Goal: Find specific page/section

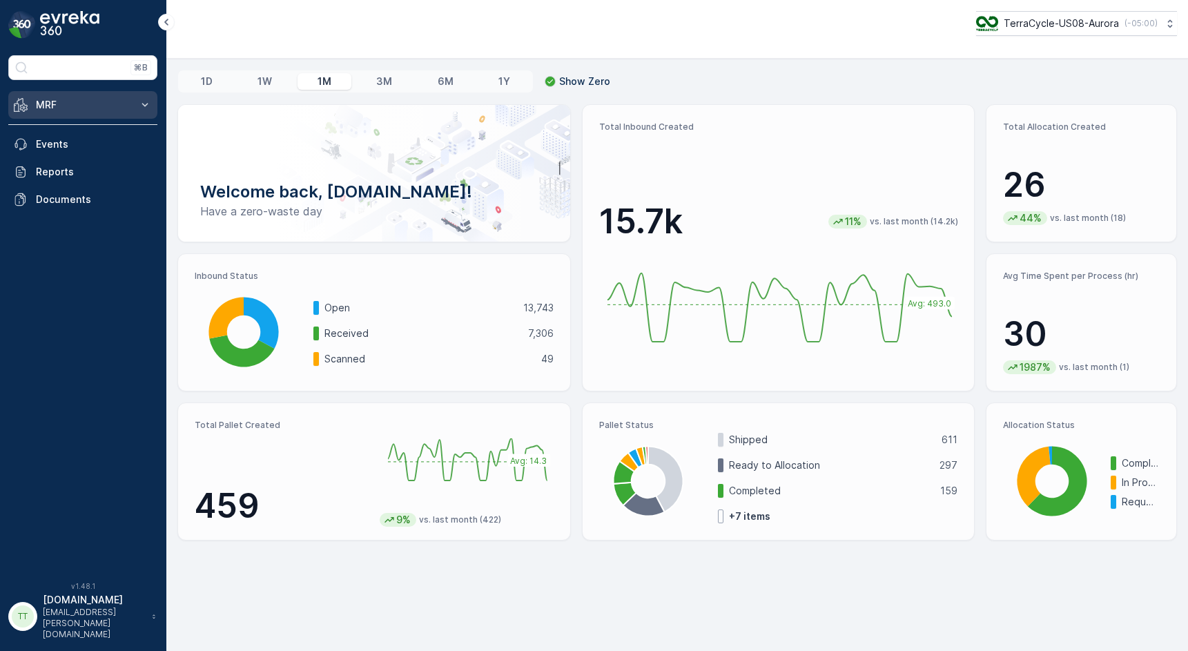
click at [156, 108] on button "MRF" at bounding box center [82, 105] width 149 height 28
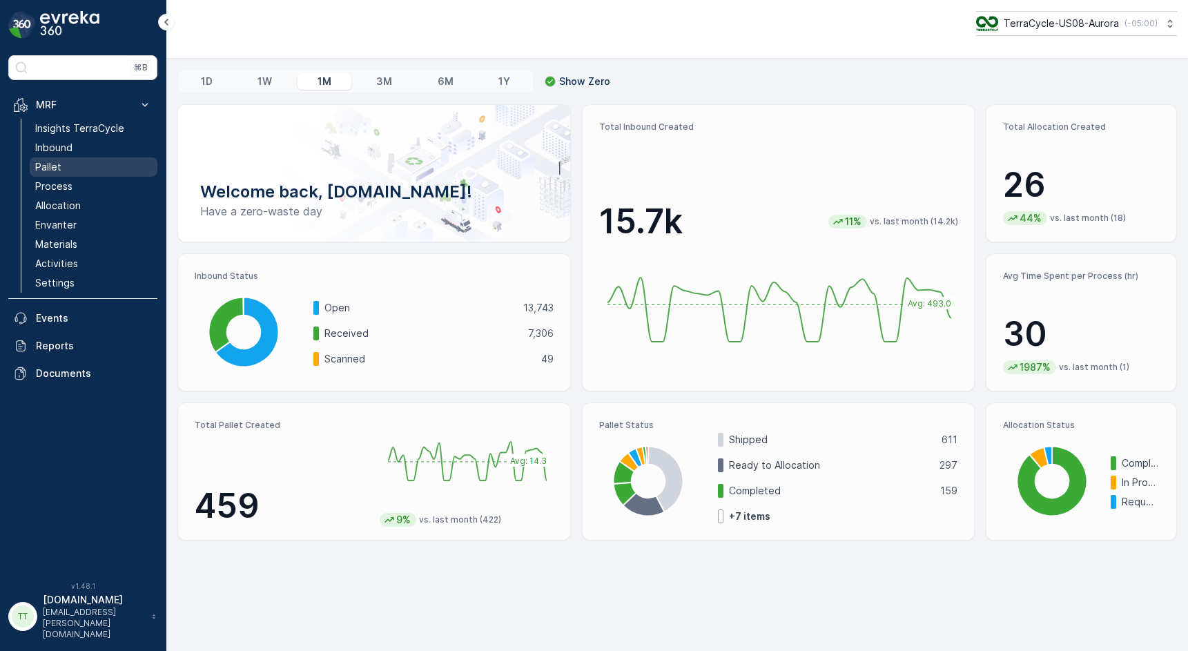
click at [109, 170] on link "Pallet" at bounding box center [94, 166] width 128 height 19
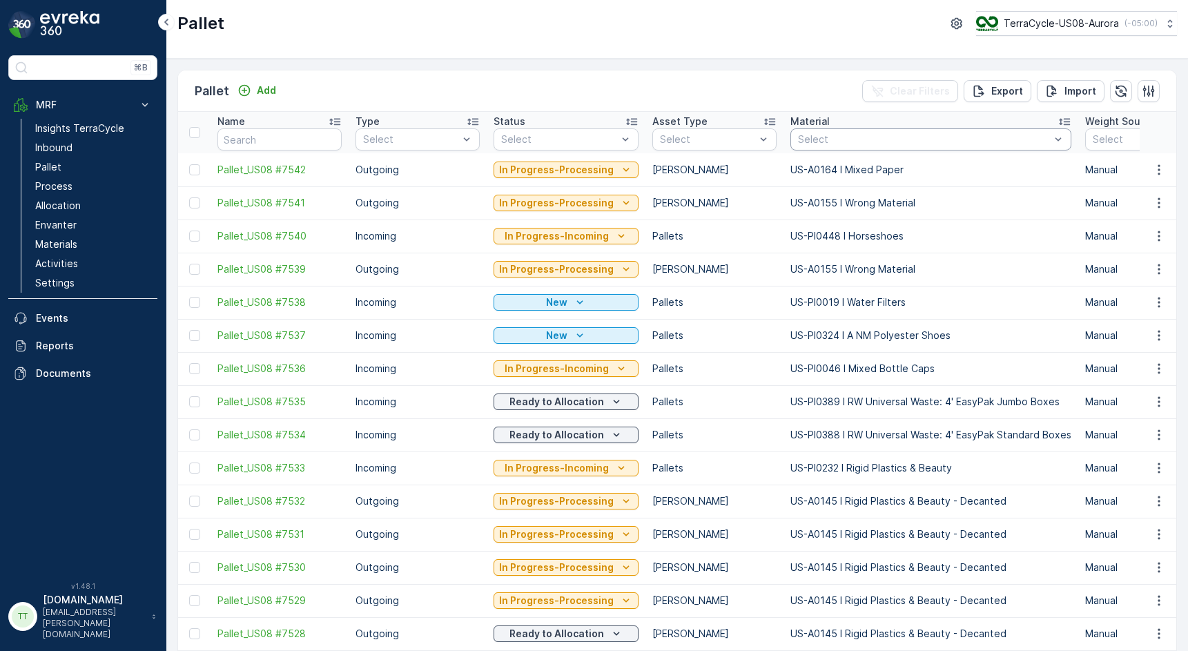
click at [822, 139] on div at bounding box center [924, 139] width 255 height 11
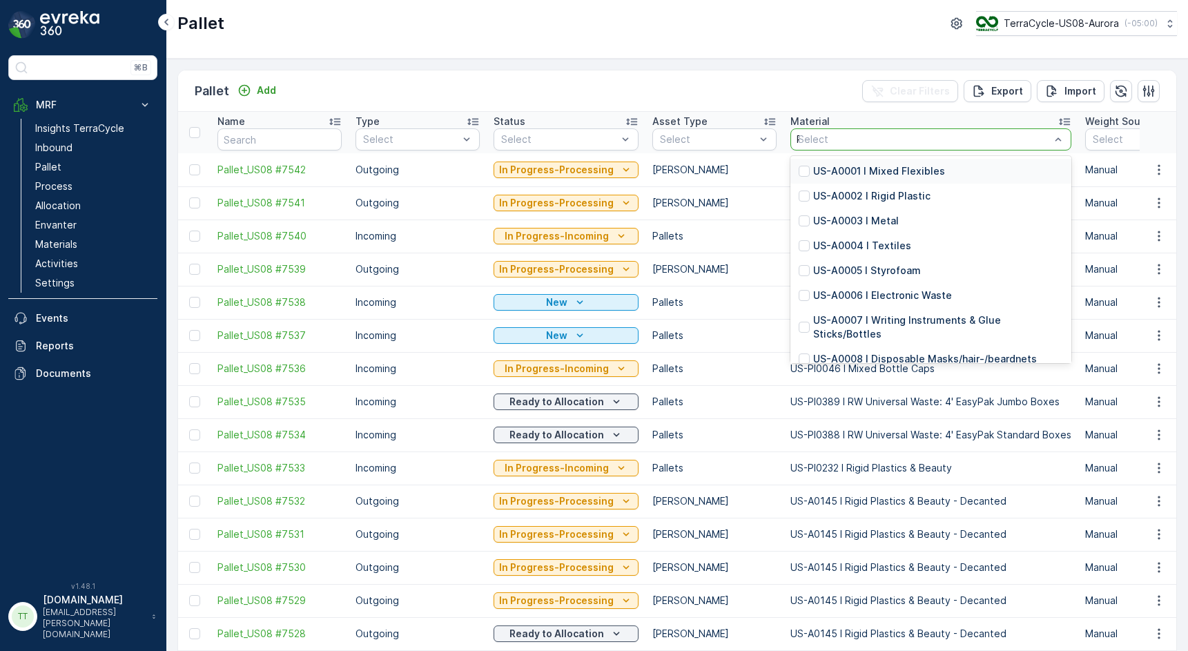
type input "Pot"
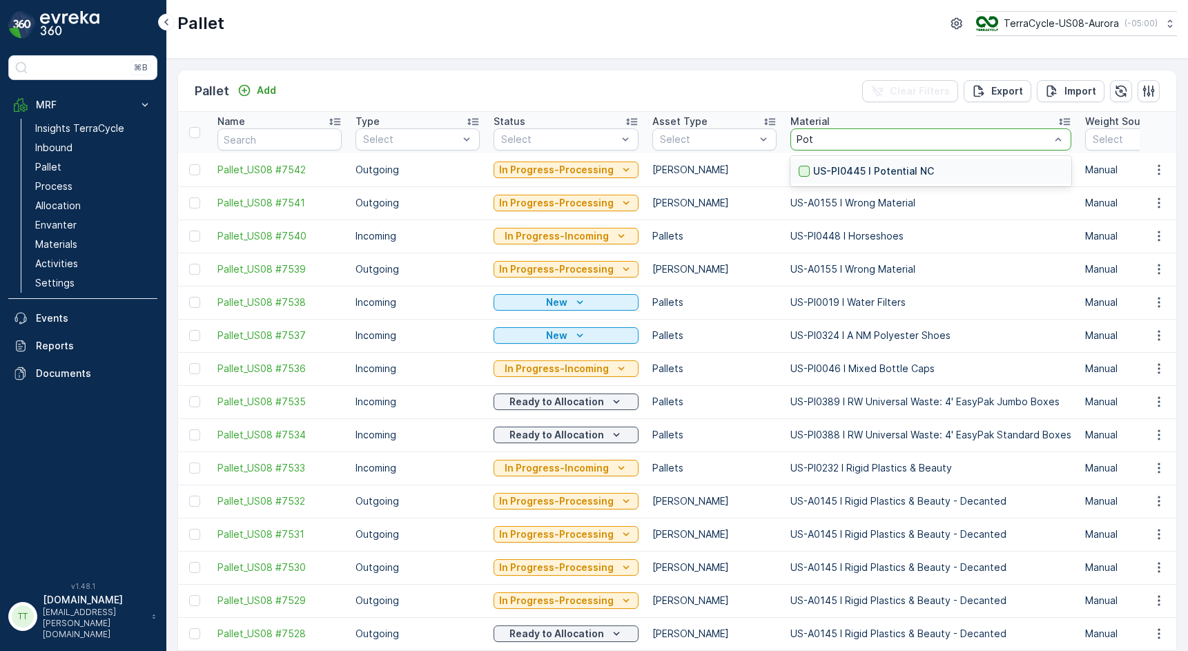
click at [801, 166] on div at bounding box center [804, 171] width 11 height 11
